Goal: Download file/media

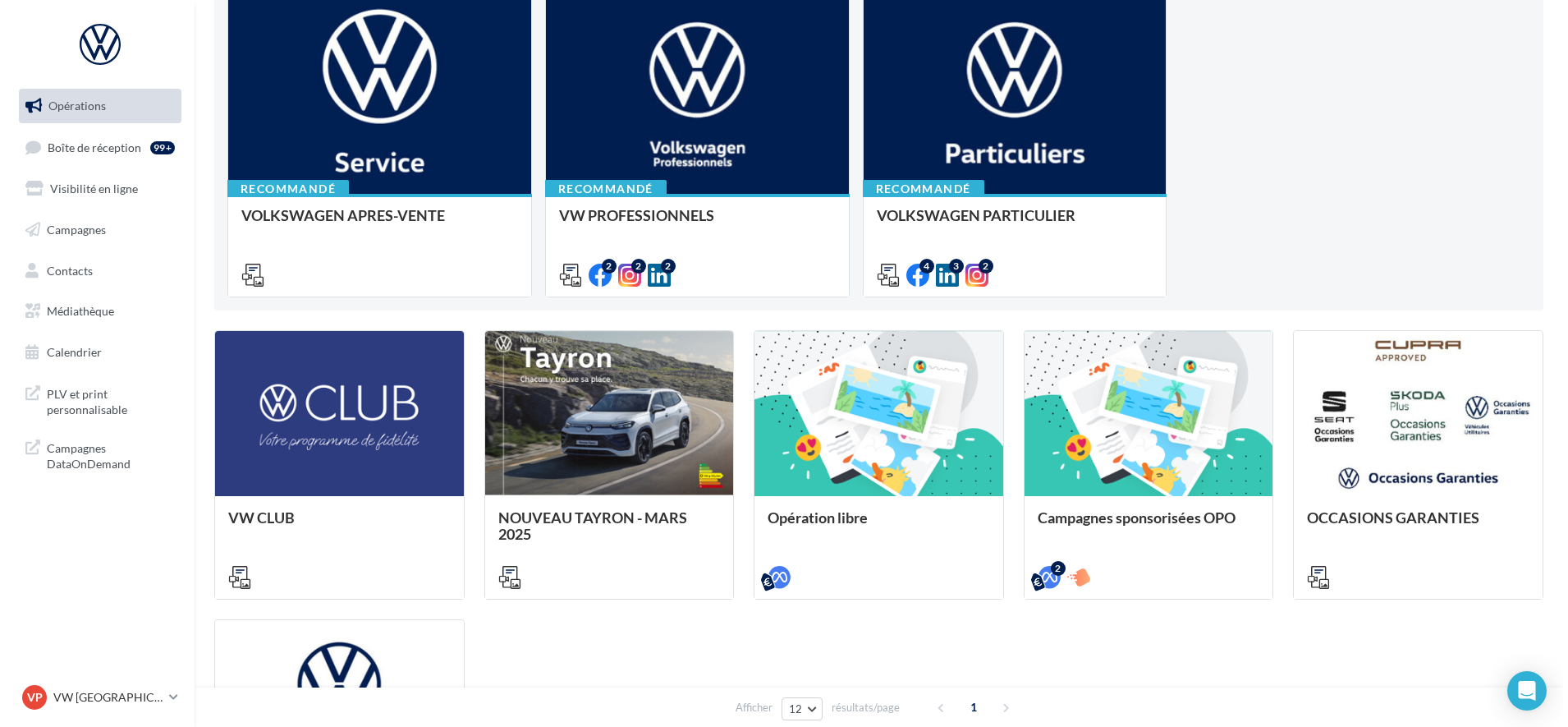
scroll to position [206, 0]
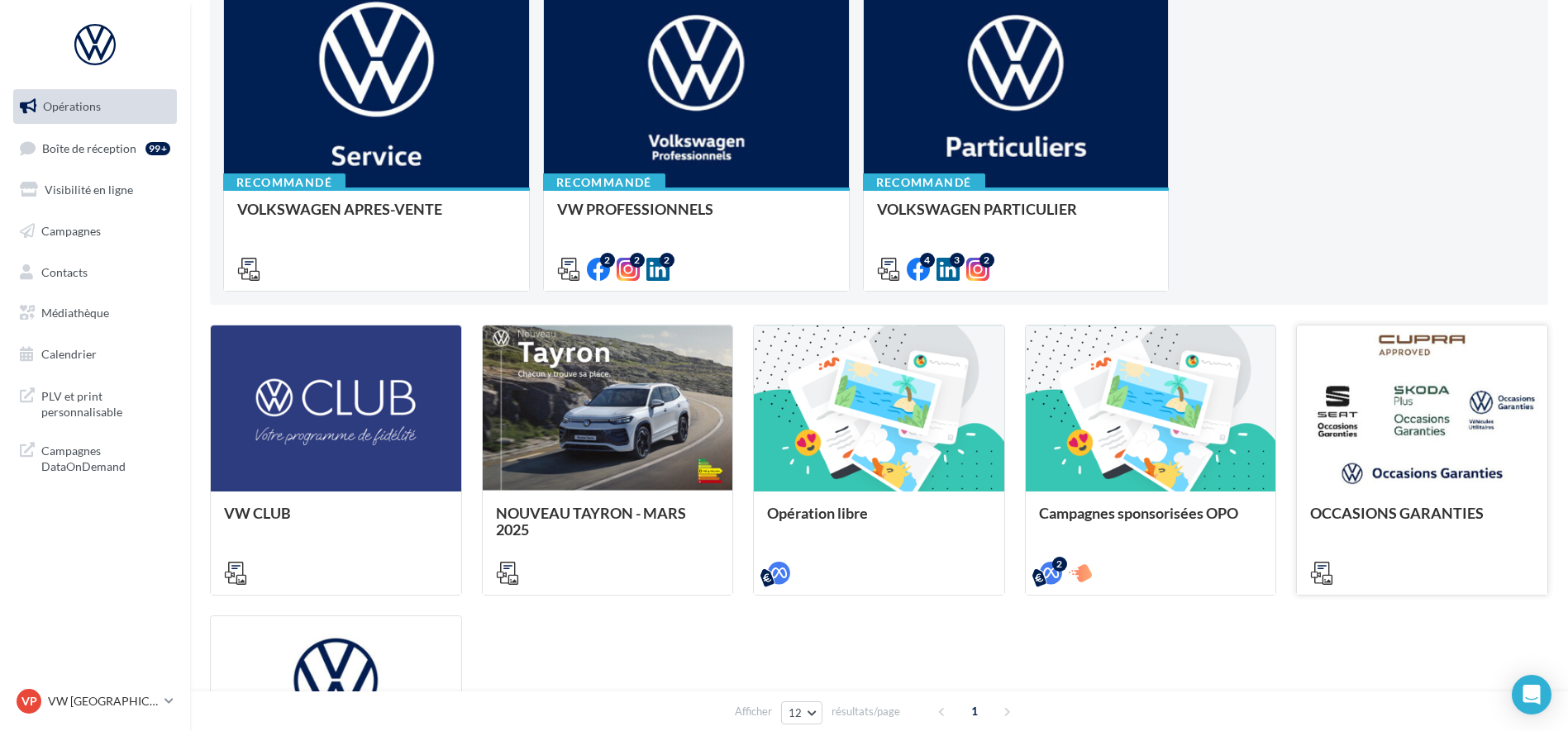
click at [1407, 482] on div at bounding box center [1422, 409] width 250 height 167
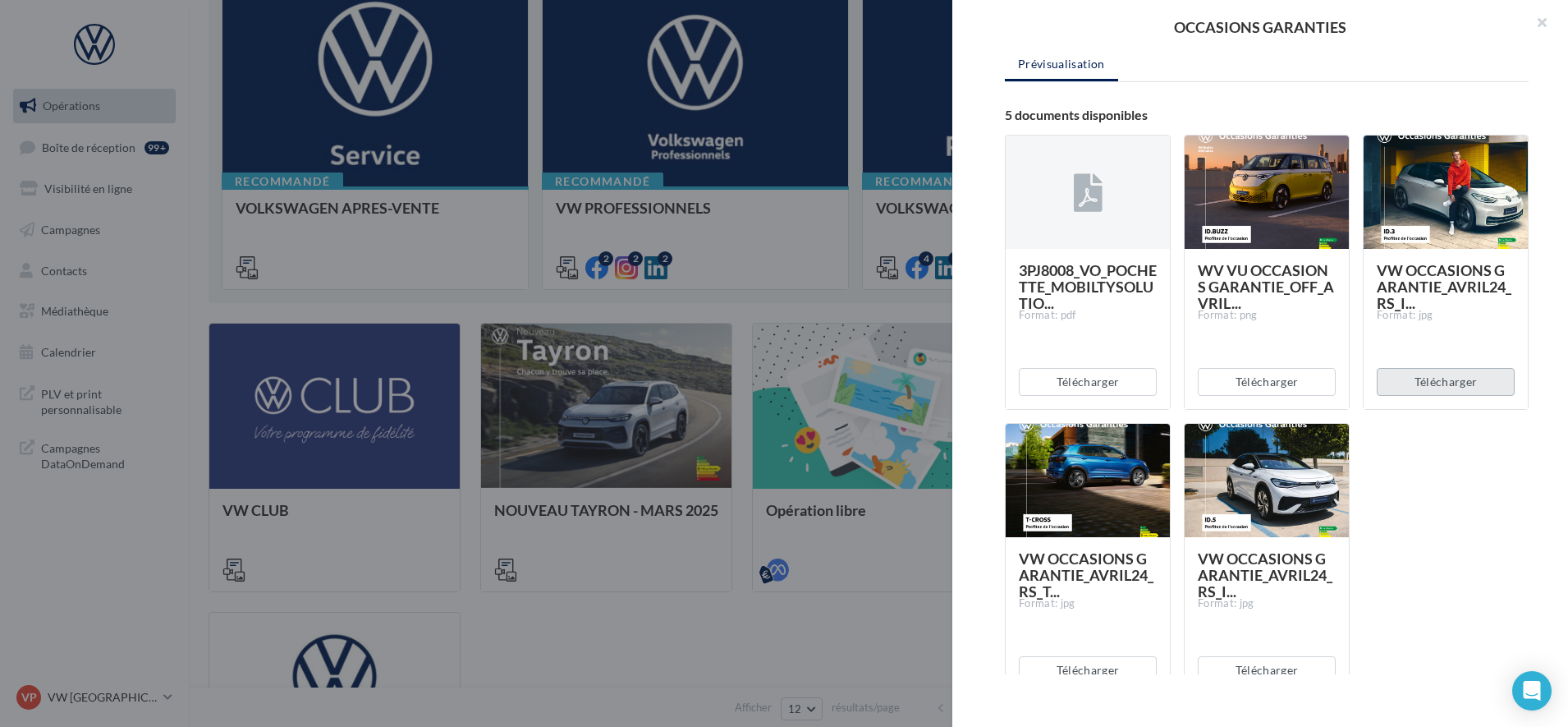
click at [1416, 388] on button "Télécharger" at bounding box center [1446, 381] width 138 height 28
click at [1055, 448] on div at bounding box center [1087, 481] width 164 height 115
click at [1107, 662] on button "Télécharger" at bounding box center [1087, 670] width 138 height 28
click at [1432, 592] on div "3PJ8008_VO_POCHETTE_MOBILTYSOLUTIO... Format: pdf Télécharger WV VU OCCASIONS G…" at bounding box center [1273, 423] width 537 height 603
click at [1546, 25] on button "button" at bounding box center [1535, 25] width 65 height 49
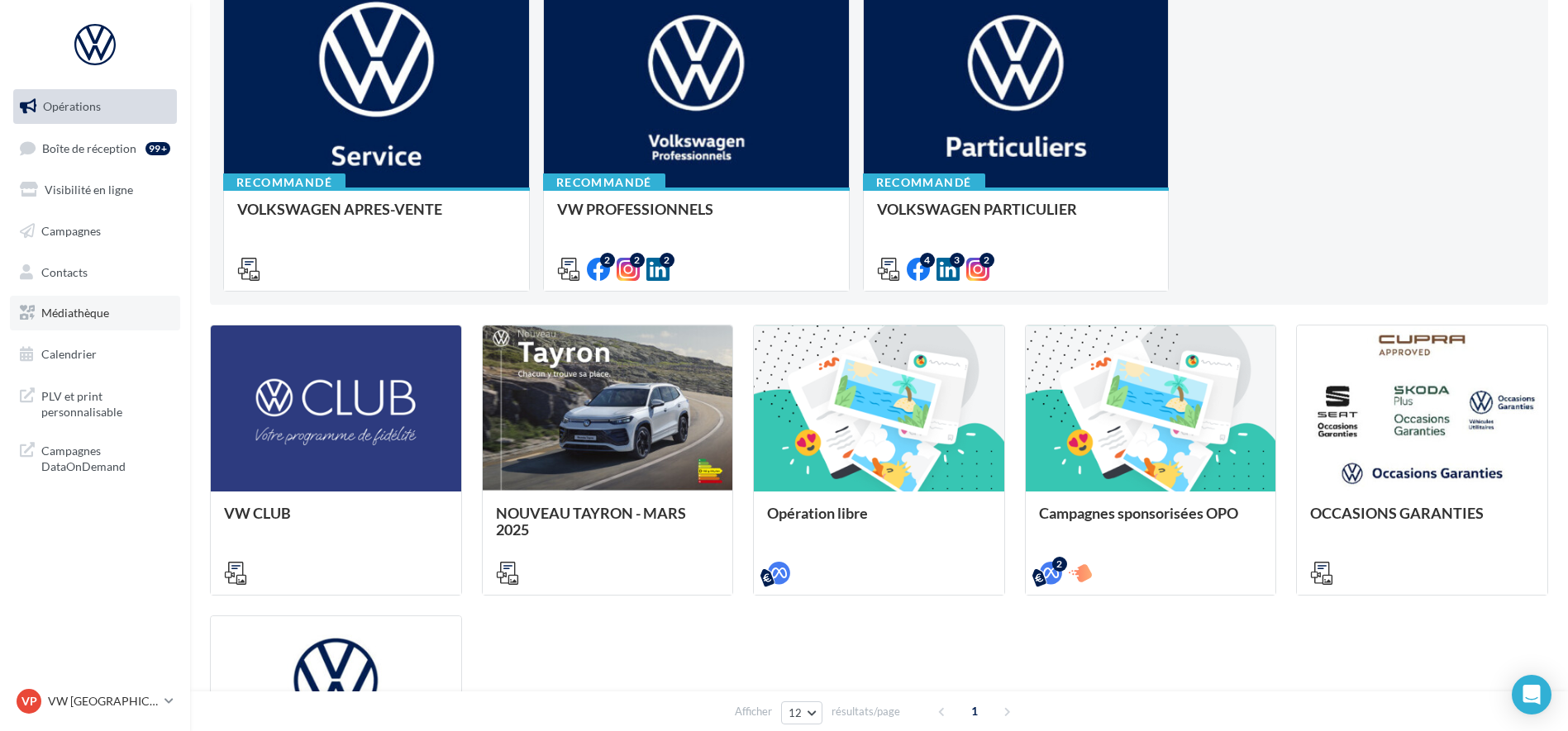
click at [75, 306] on span "Médiathèque" at bounding box center [74, 313] width 68 height 14
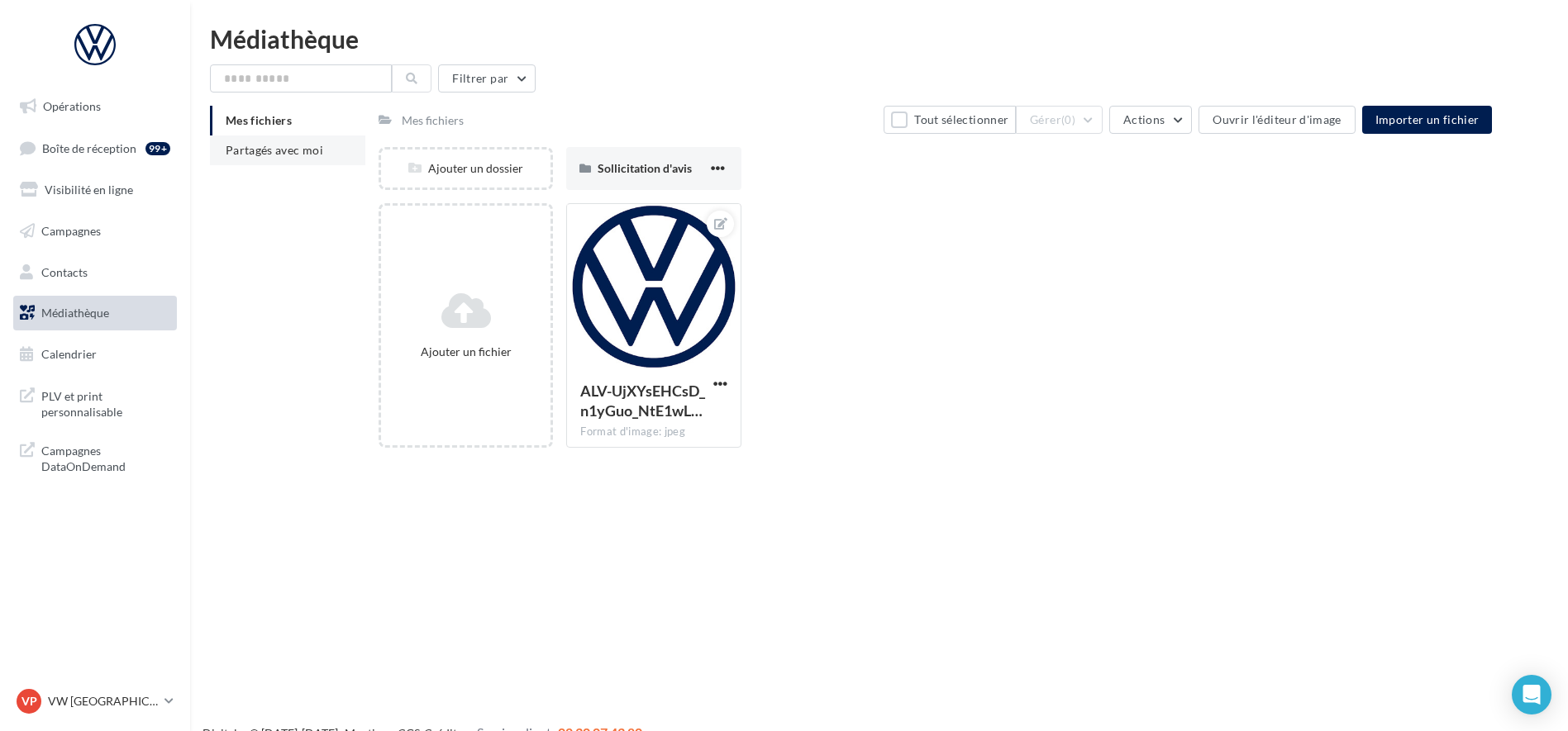
click at [295, 138] on li "Partagés avec moi" at bounding box center [288, 150] width 156 height 30
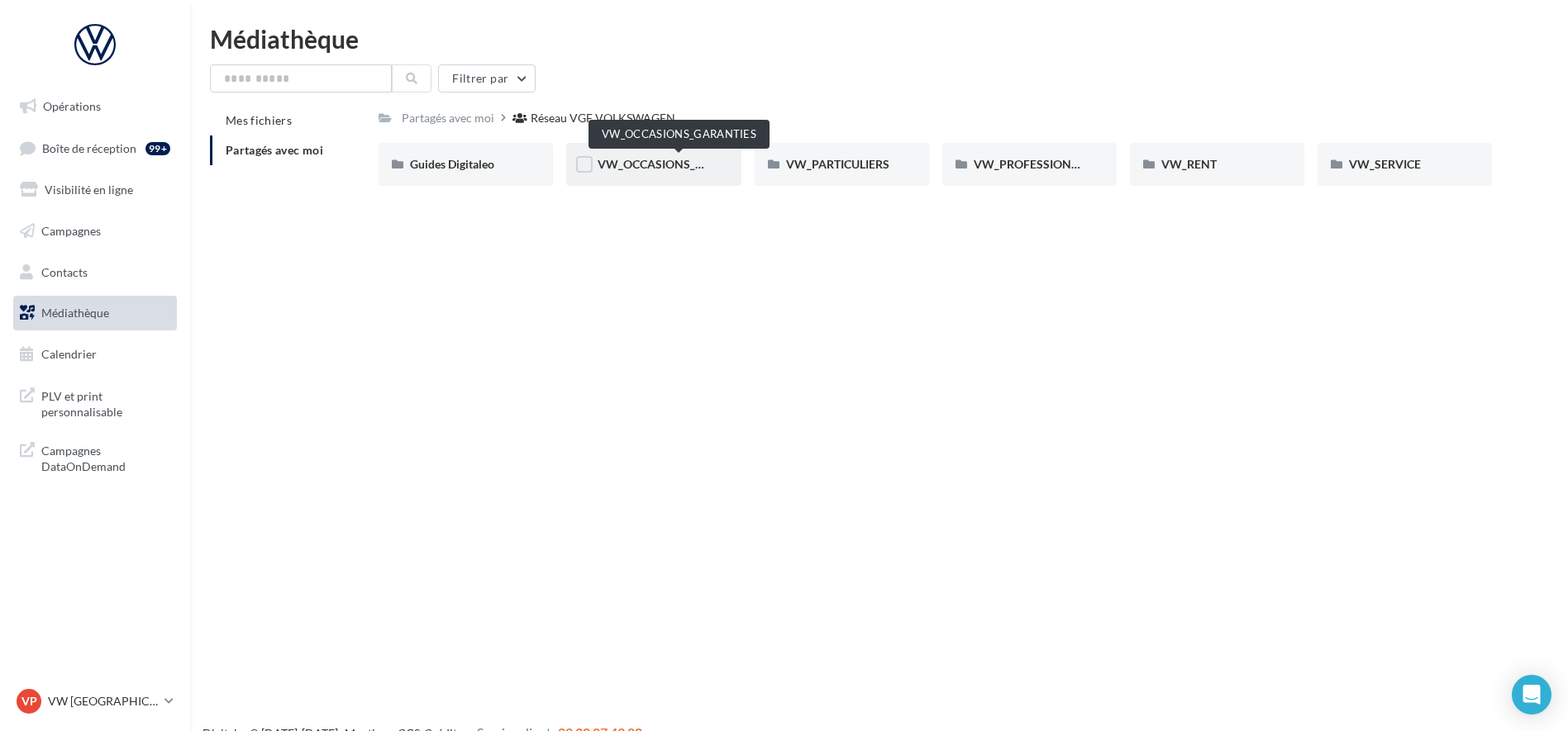
click at [631, 168] on span "VW_OCCASIONS_GARANTIES" at bounding box center [678, 164] width 162 height 14
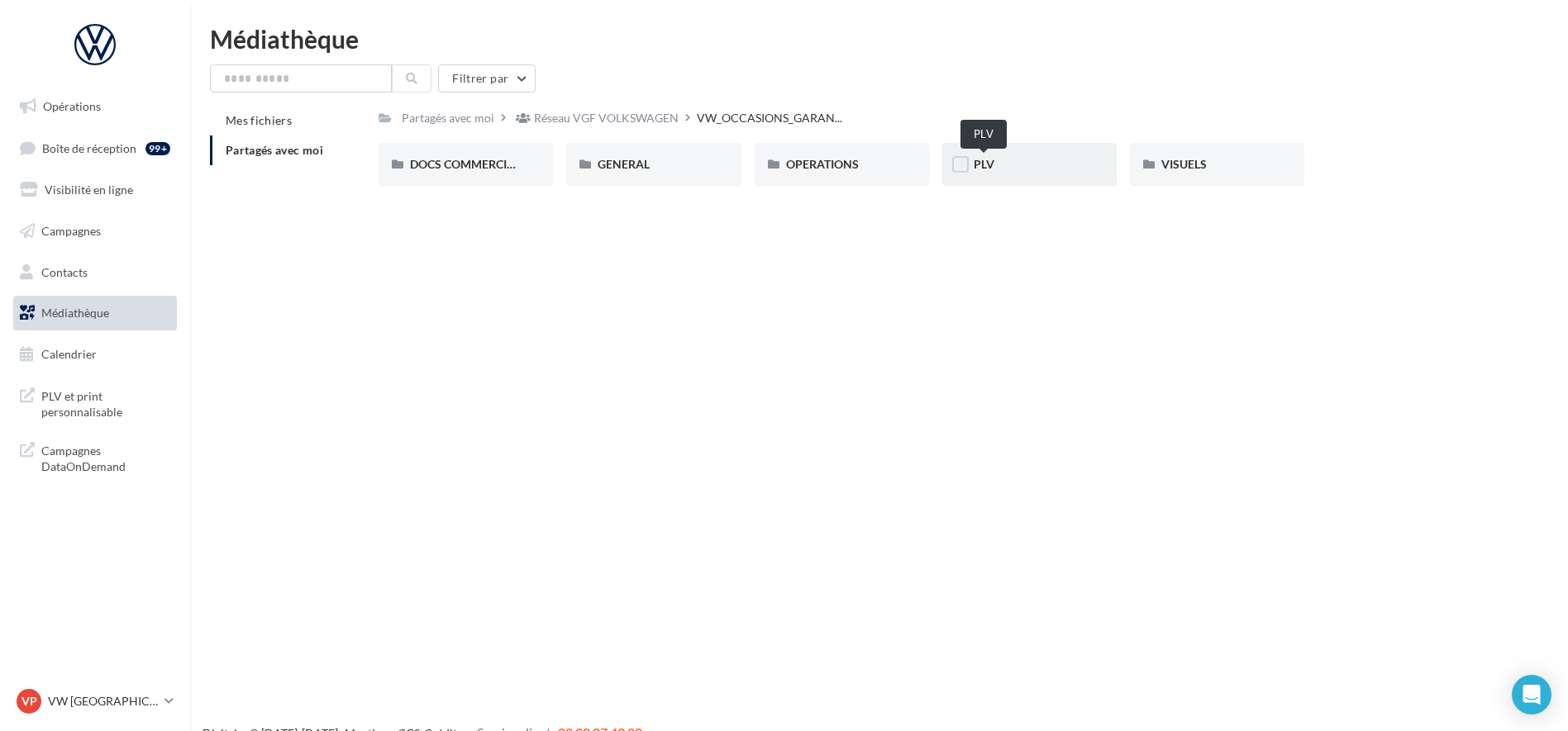
click at [978, 167] on span "PLV" at bounding box center [984, 164] width 21 height 14
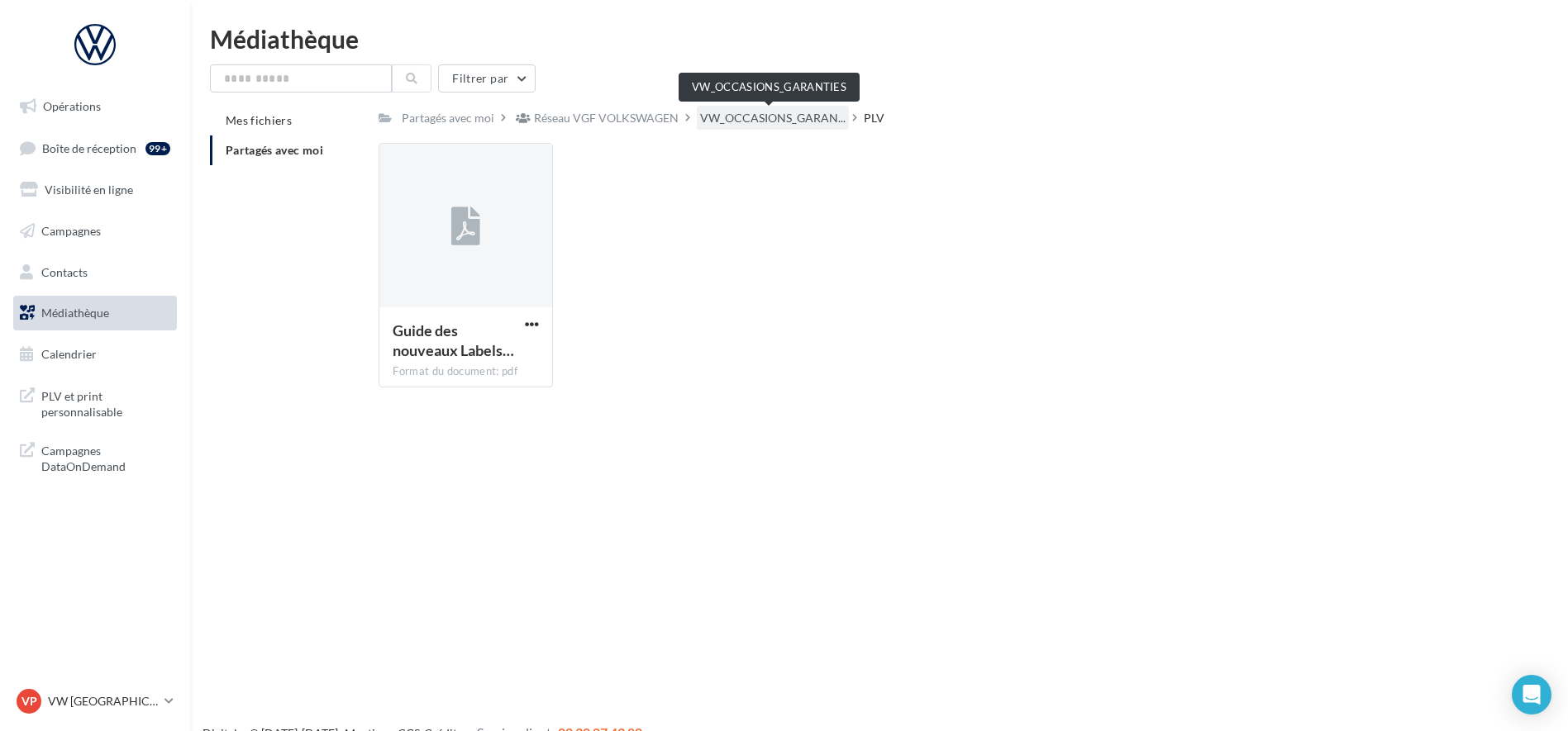
click at [776, 114] on span "VW_OCCASIONS_GARAN..." at bounding box center [772, 118] width 145 height 16
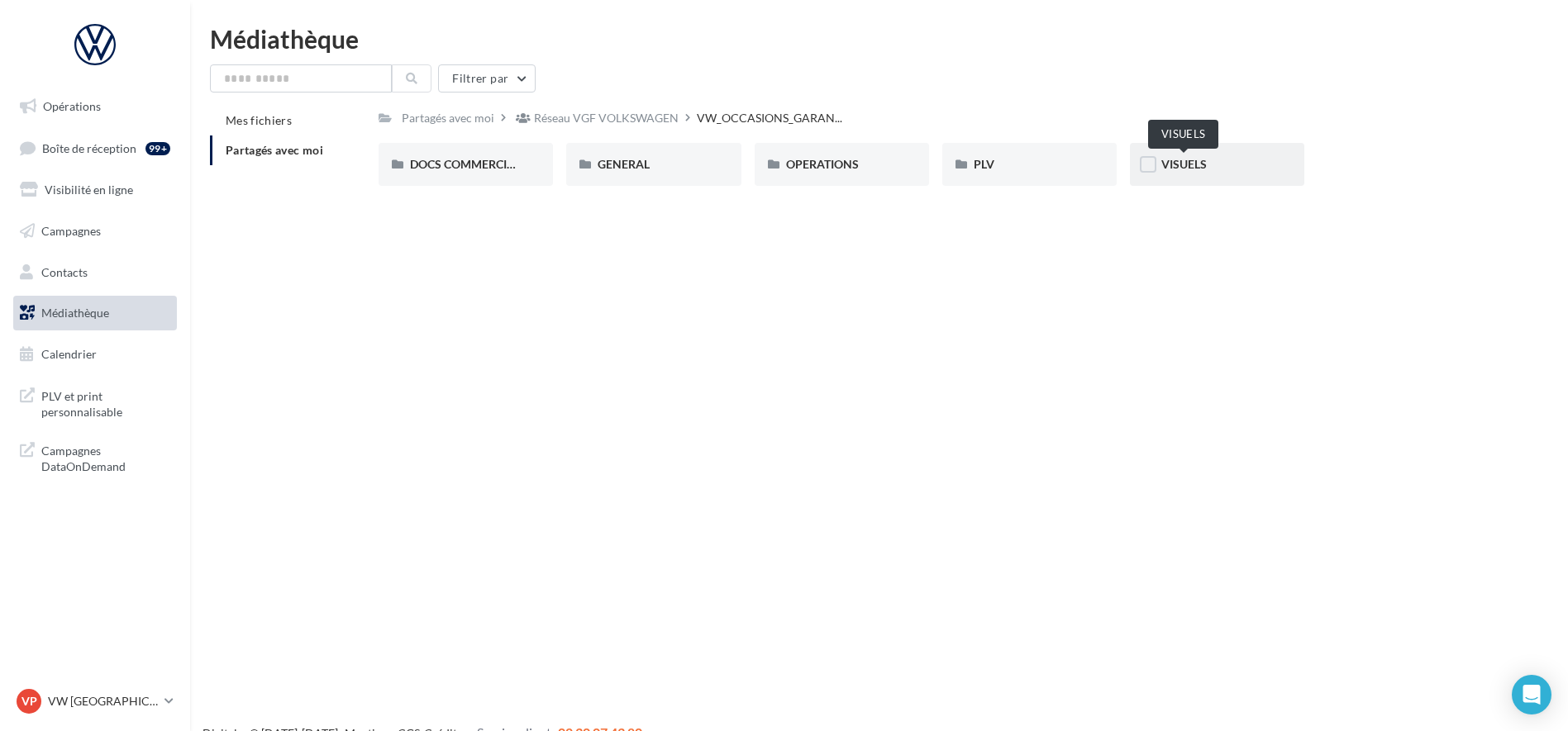
click at [1185, 169] on span "VISUELS" at bounding box center [1183, 164] width 45 height 14
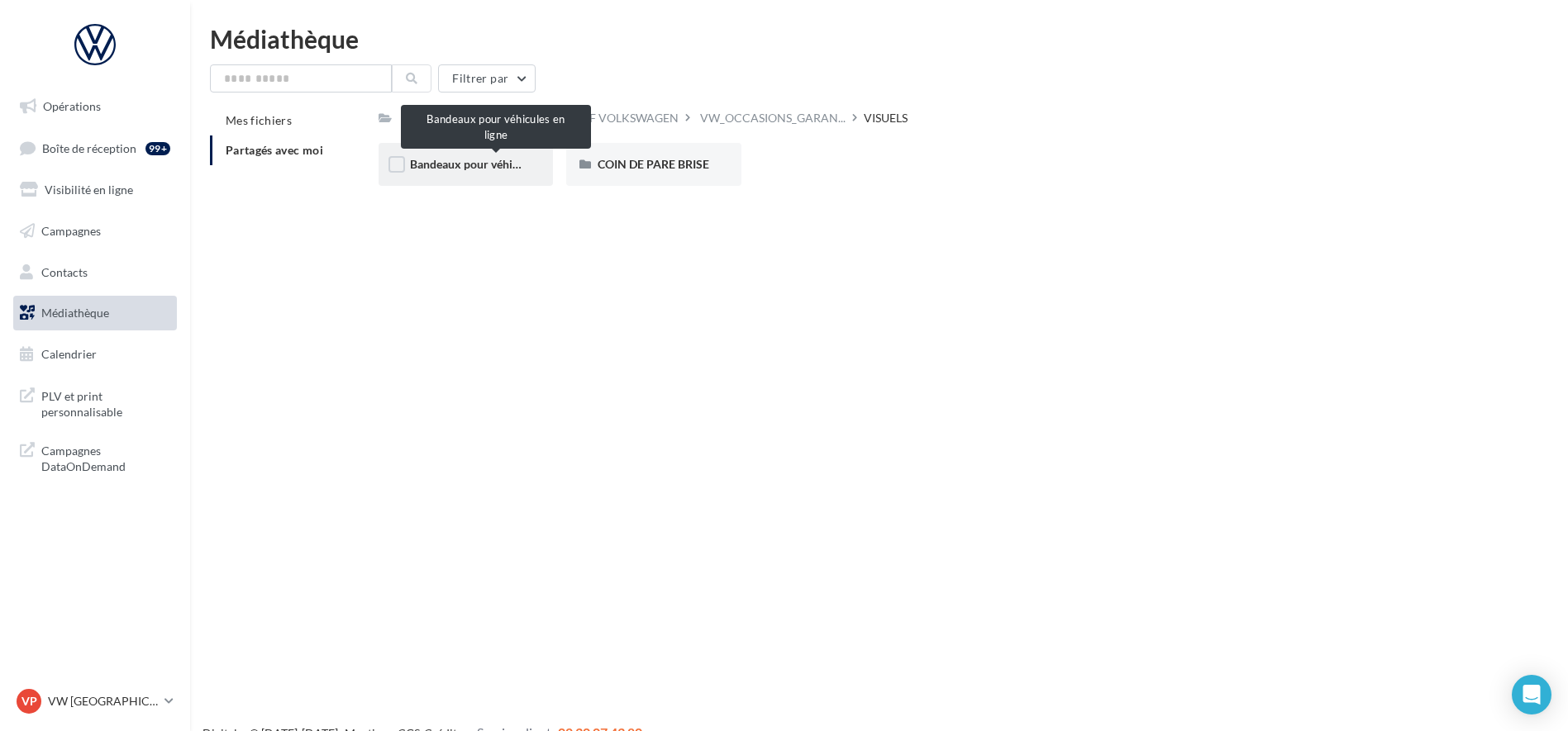
click at [447, 162] on span "Bandeaux pour véhicules en ligne" at bounding box center [496, 164] width 171 height 14
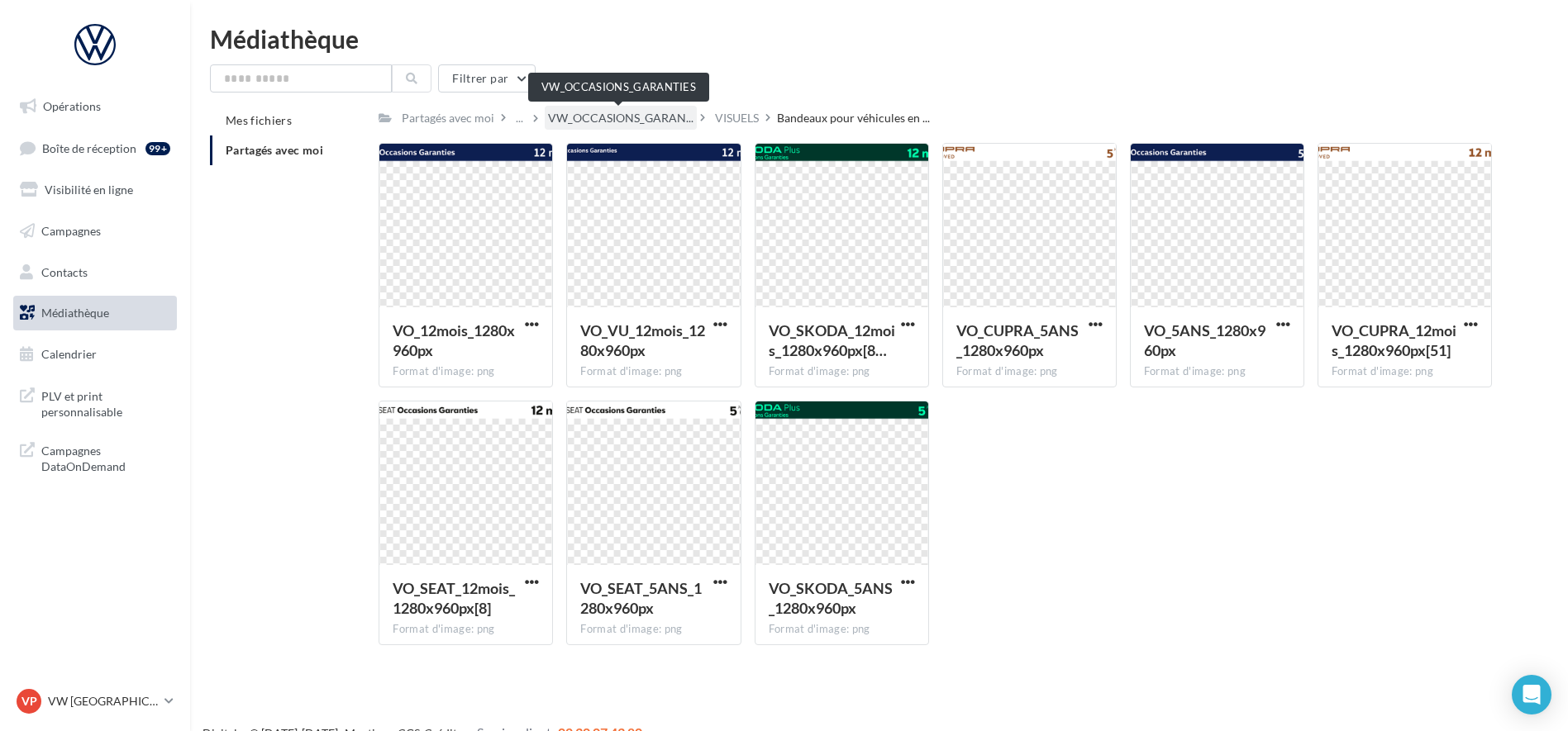
click at [630, 119] on span "VW_OCCASIONS_GARAN..." at bounding box center [620, 118] width 145 height 16
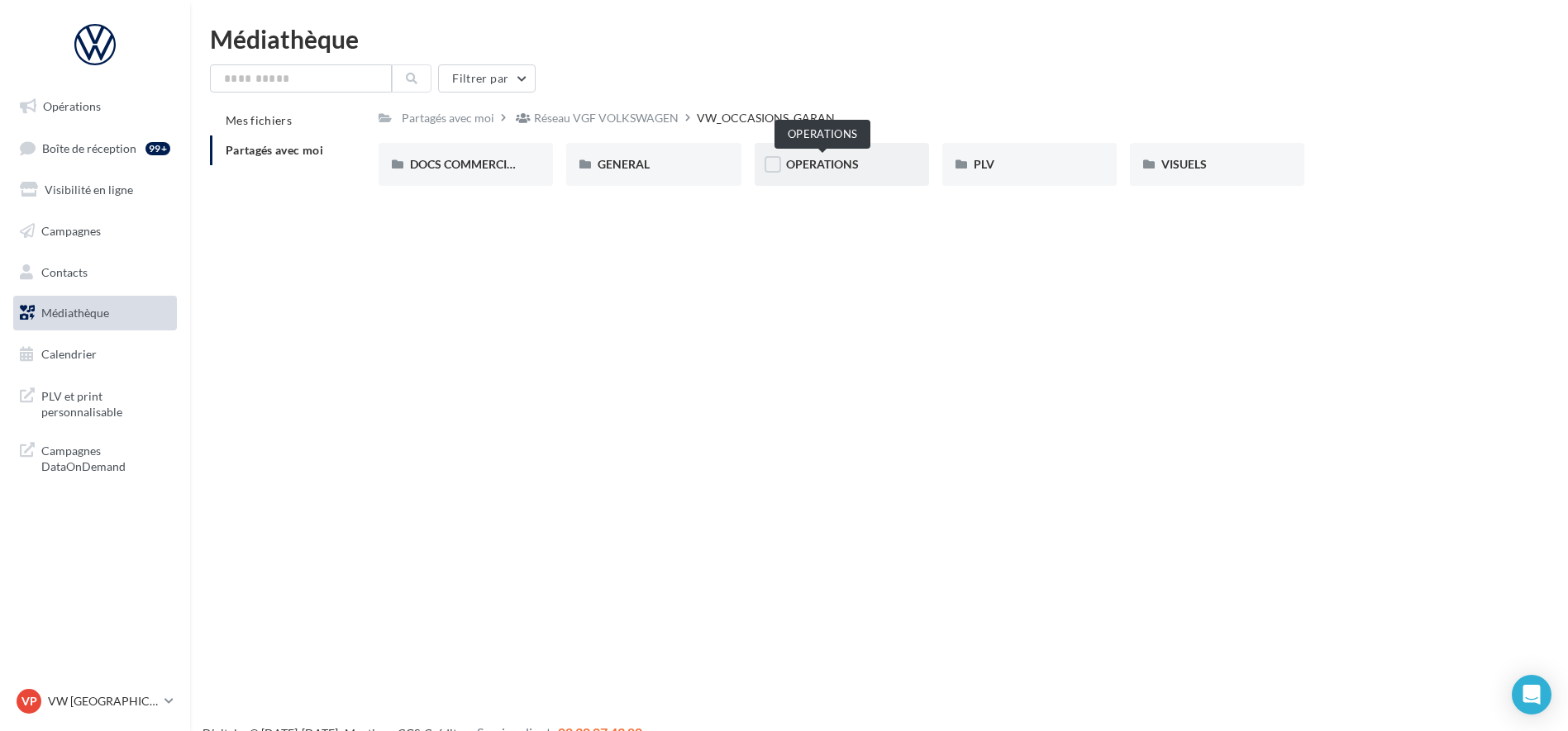
click at [845, 166] on span "OPERATIONS" at bounding box center [822, 164] width 73 height 14
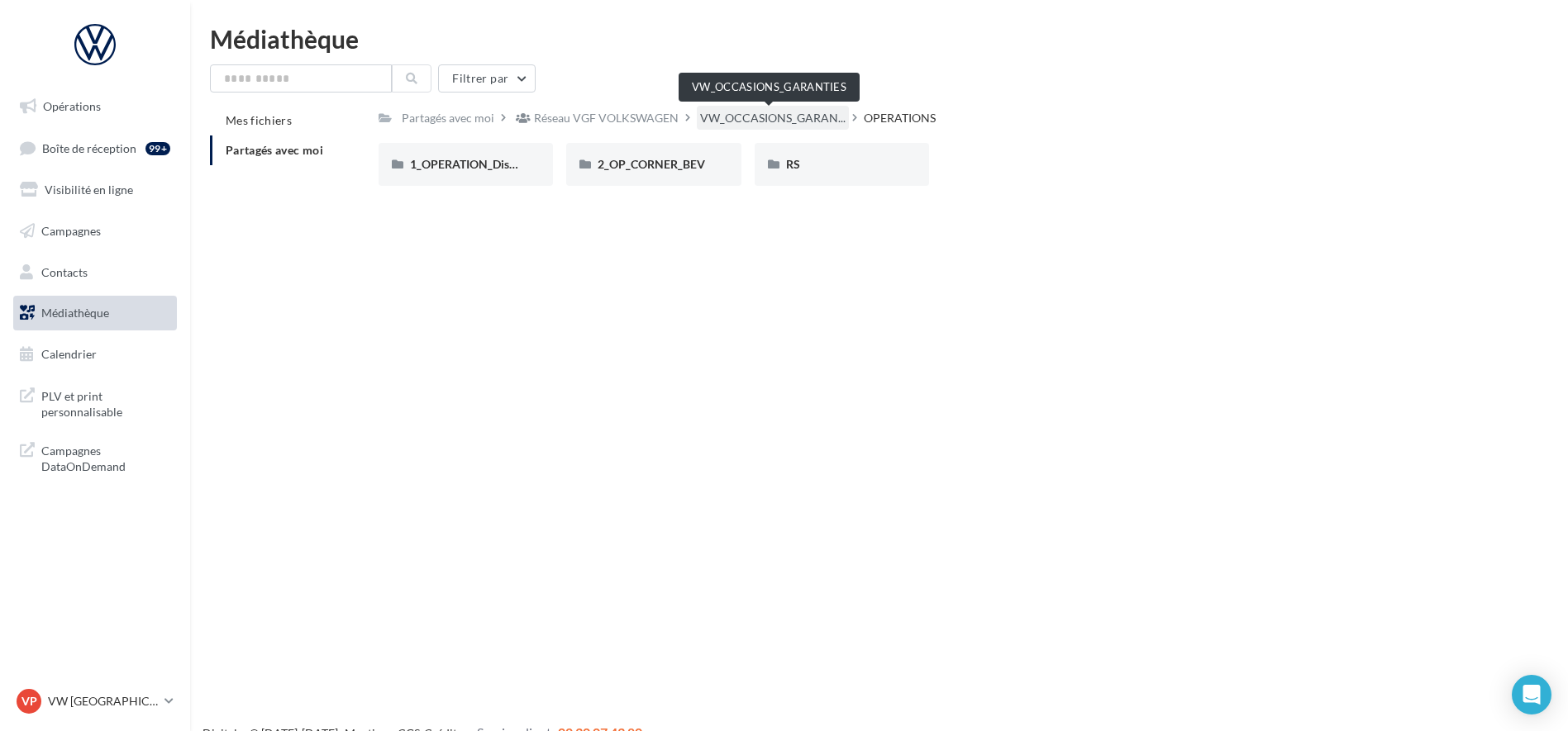
click at [747, 124] on span "VW_OCCASIONS_GARAN..." at bounding box center [772, 118] width 145 height 16
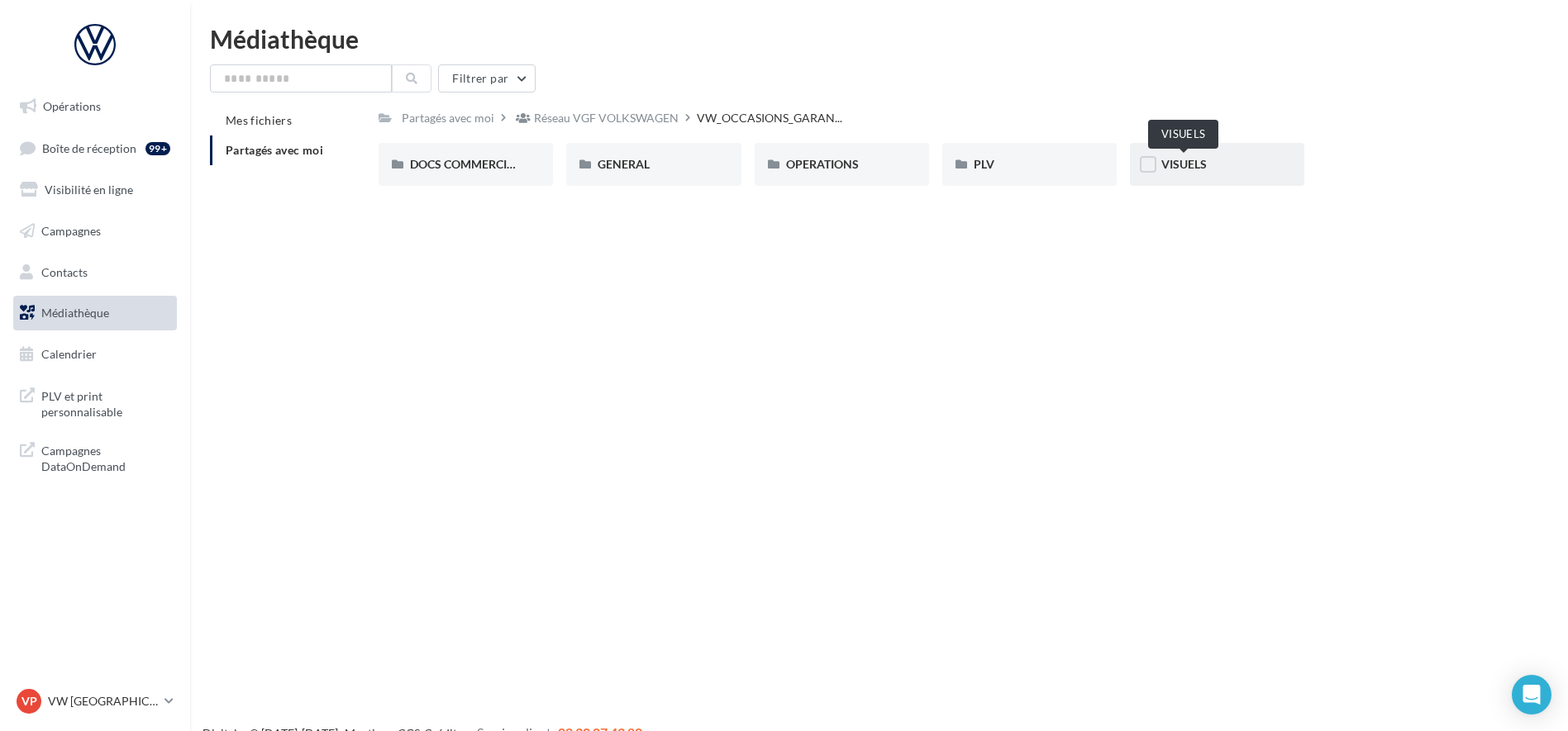
click at [1182, 171] on span "VISUELS" at bounding box center [1183, 164] width 45 height 14
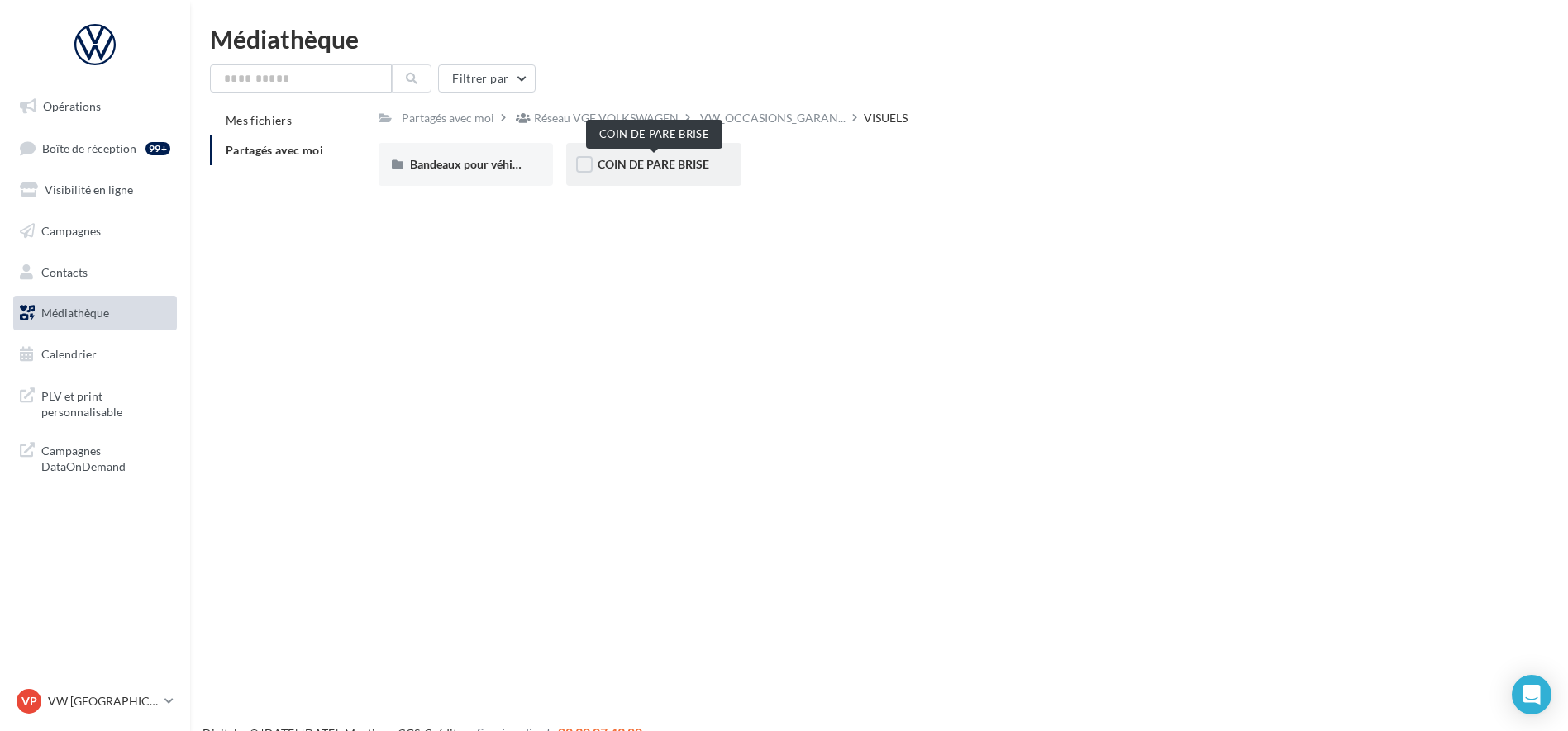
click at [625, 170] on span "COIN DE PARE BRISE" at bounding box center [653, 164] width 112 height 14
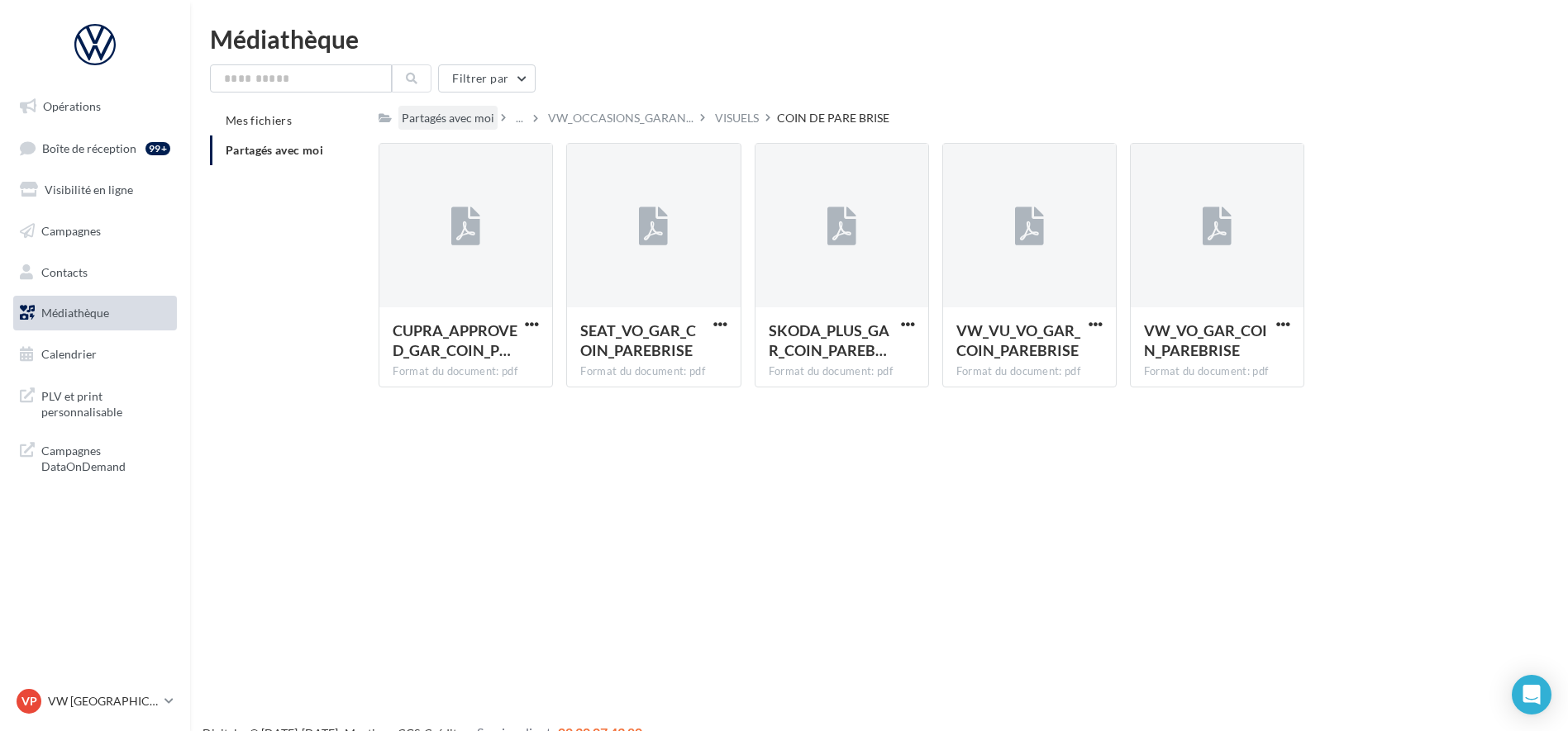
click at [450, 124] on div "Partagés avec moi" at bounding box center [448, 118] width 92 height 16
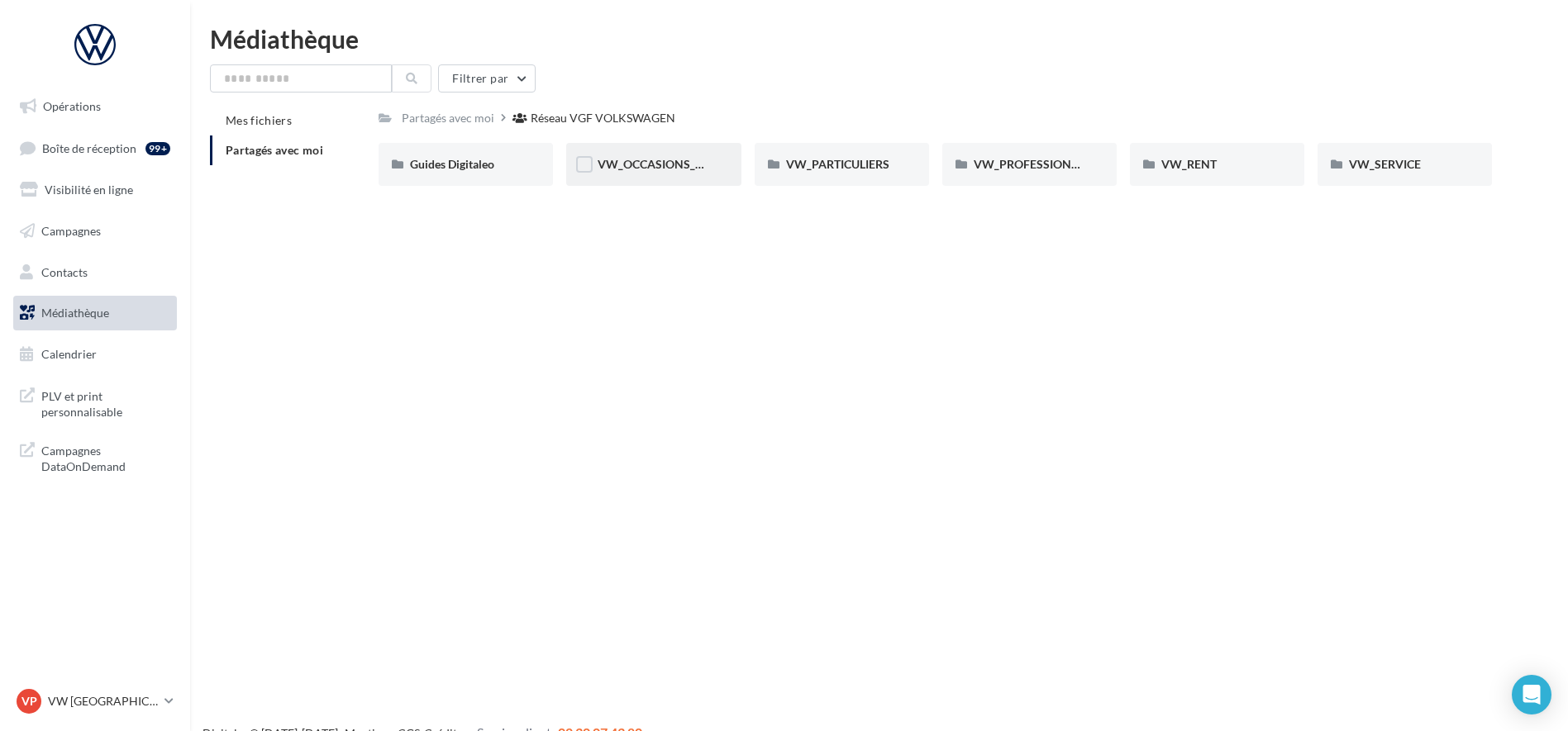
click at [631, 154] on div "VW_OCCASIONS_GARANTIES" at bounding box center [654, 164] width 174 height 43
click at [1183, 173] on div "VISUELS" at bounding box center [1217, 164] width 174 height 43
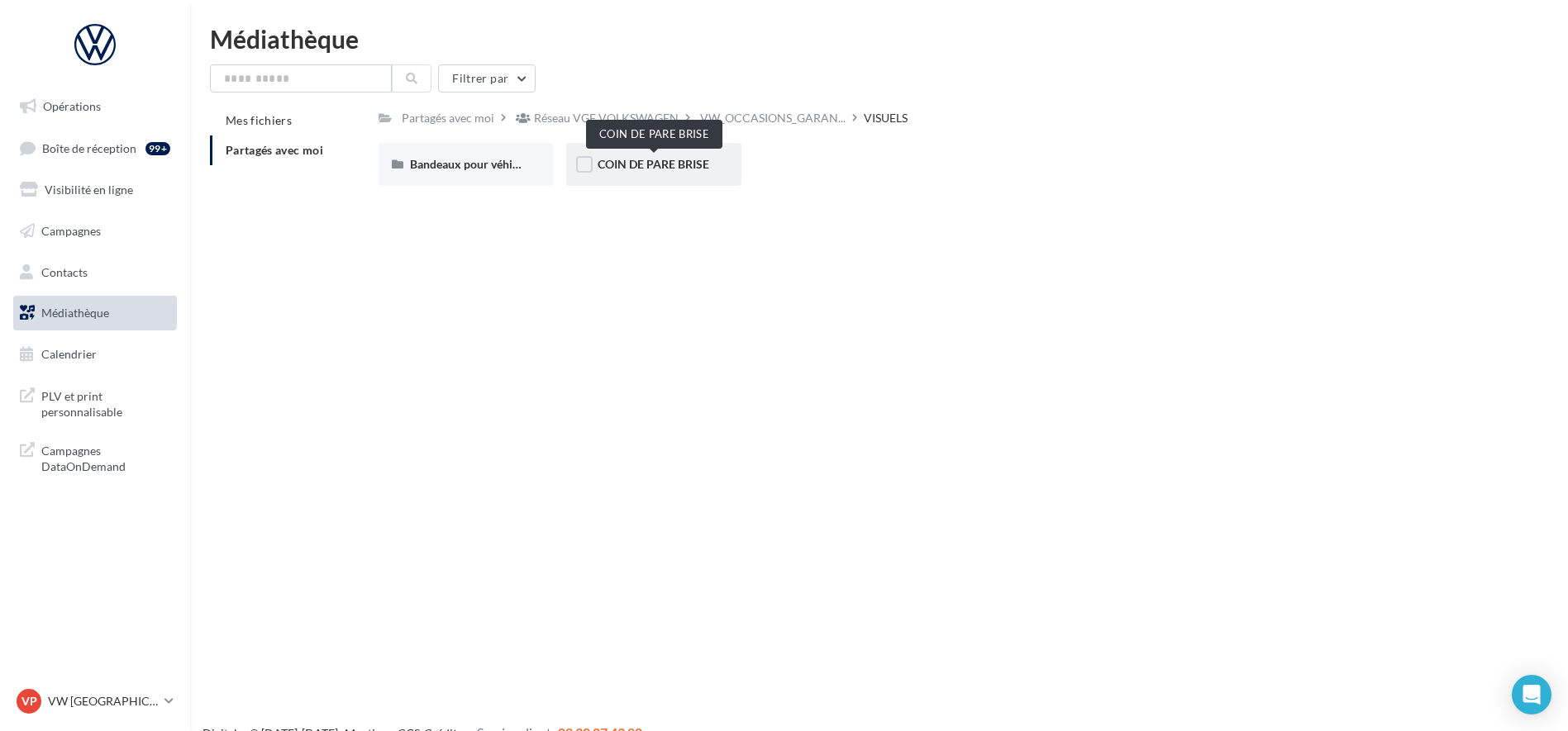
click at [685, 167] on span "COIN DE PARE BRISE" at bounding box center [653, 164] width 112 height 14
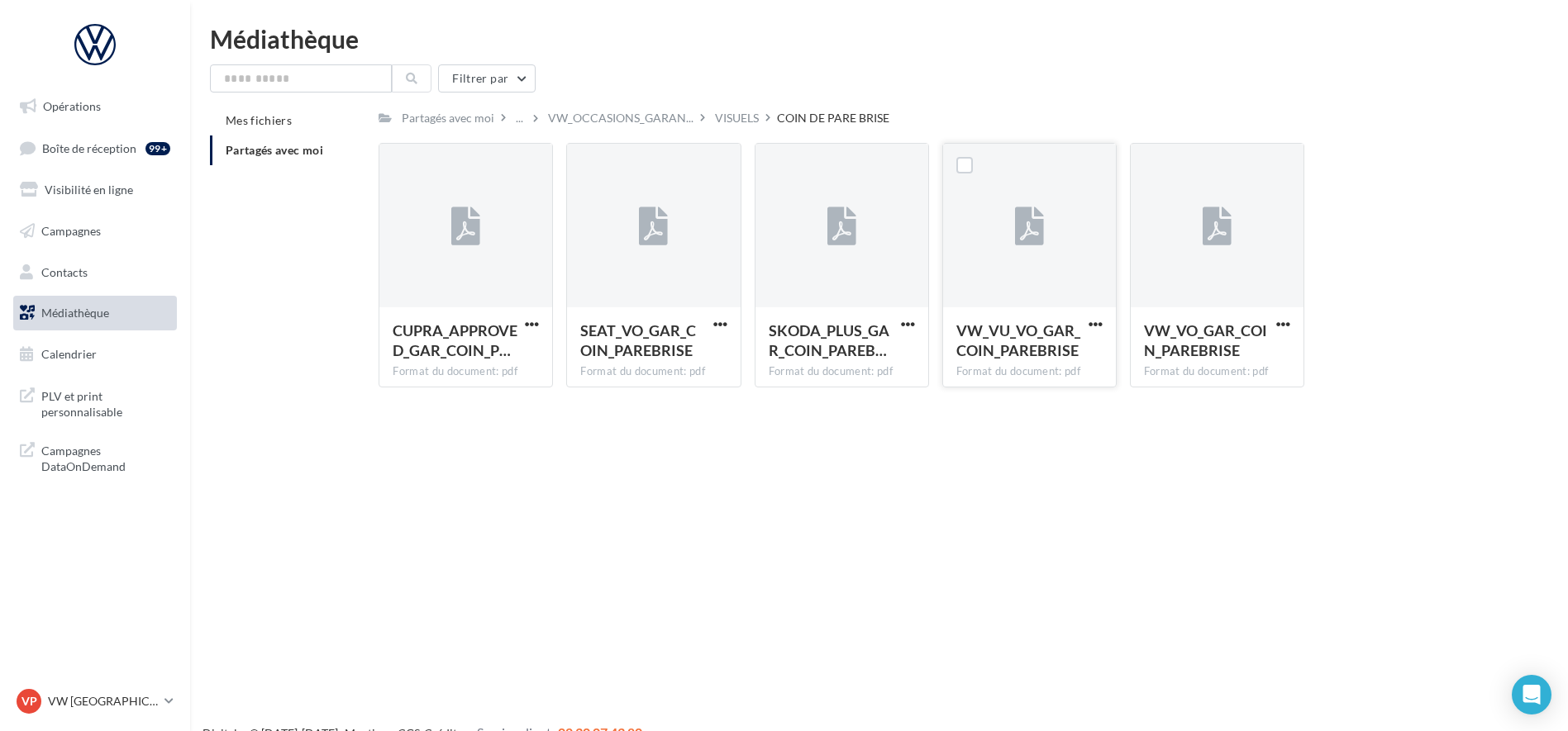
click at [1033, 348] on span "VW_VU_VO_GAR_COIN_PAREBRISE" at bounding box center [1018, 340] width 124 height 38
click at [971, 178] on div at bounding box center [965, 165] width 43 height 43
click at [960, 164] on label at bounding box center [964, 165] width 16 height 16
click at [1102, 322] on button "button" at bounding box center [1095, 325] width 21 height 16
click at [1055, 360] on button "Télécharger" at bounding box center [1023, 357] width 165 height 43
